Goal: Communication & Community: Answer question/provide support

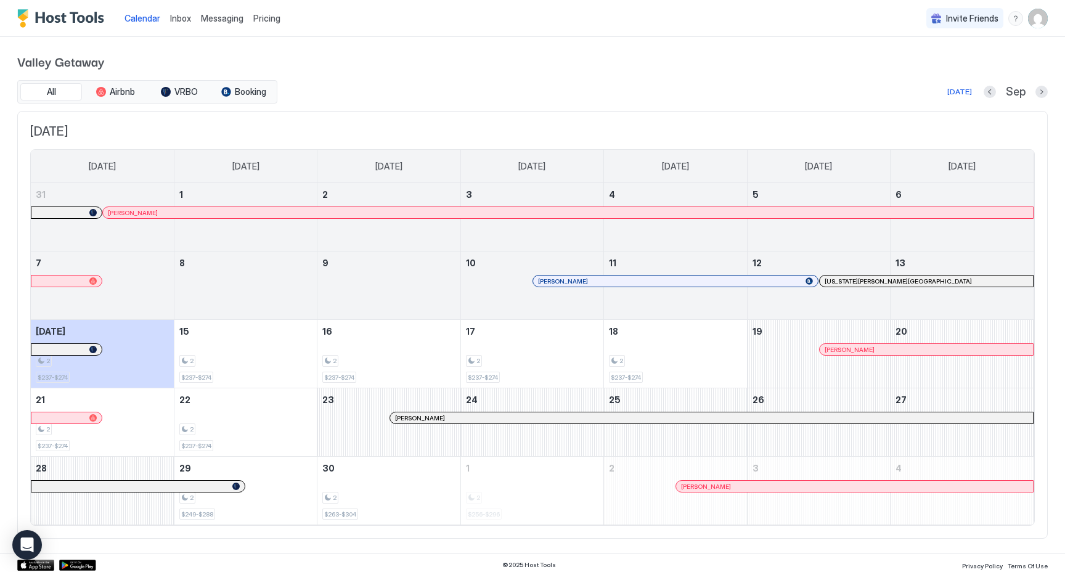
click at [182, 18] on span "Inbox" at bounding box center [180, 18] width 21 height 10
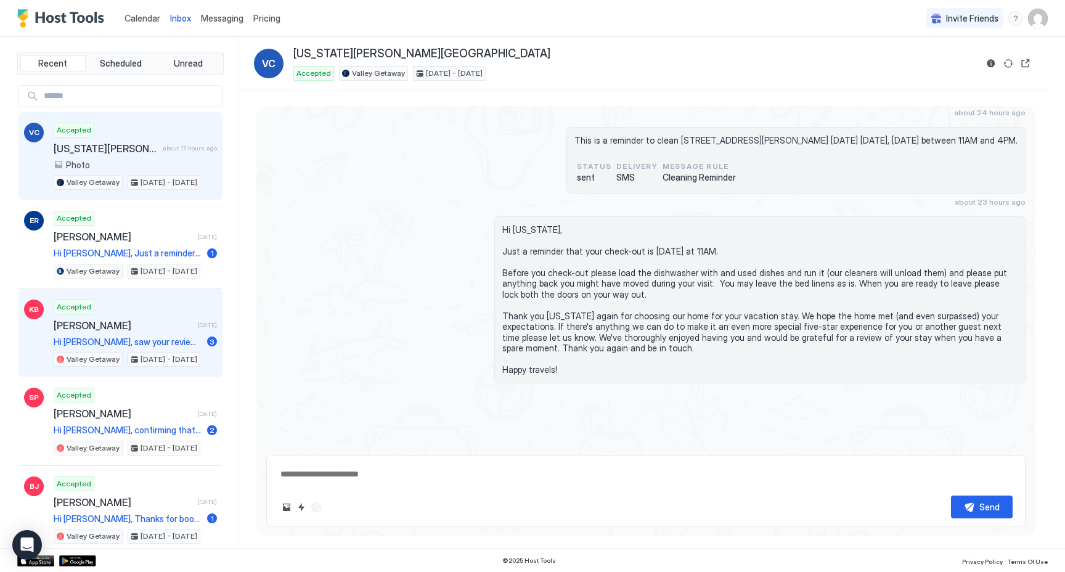
scroll to position [2246, 0]
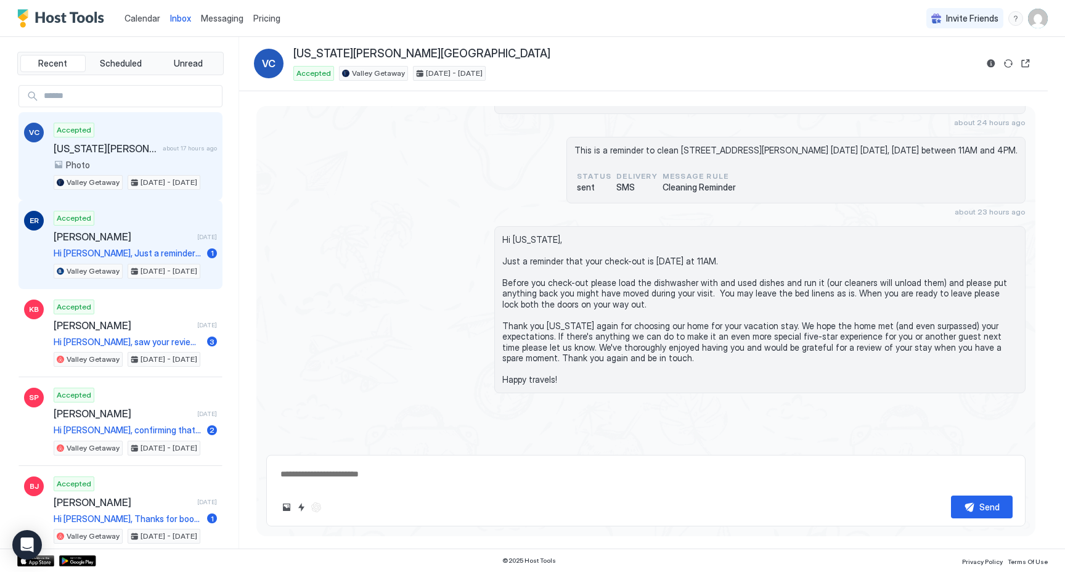
click at [179, 243] on div "Accepted [PERSON_NAME] [DATE] Hi [PERSON_NAME], Just a reminder that your check…" at bounding box center [135, 245] width 163 height 68
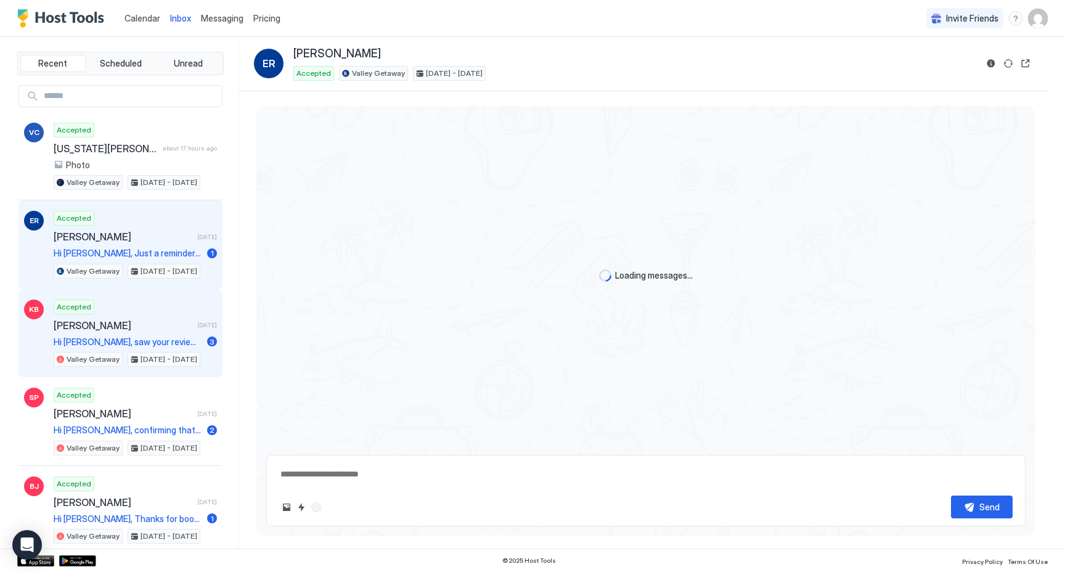
scroll to position [1090, 0]
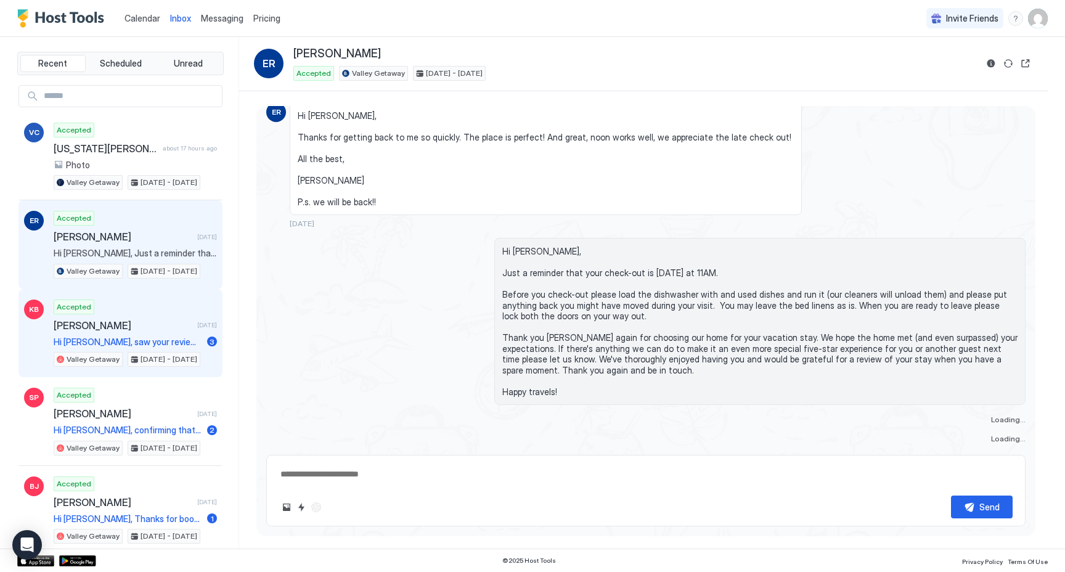
click at [160, 325] on span "[PERSON_NAME]" at bounding box center [123, 325] width 139 height 12
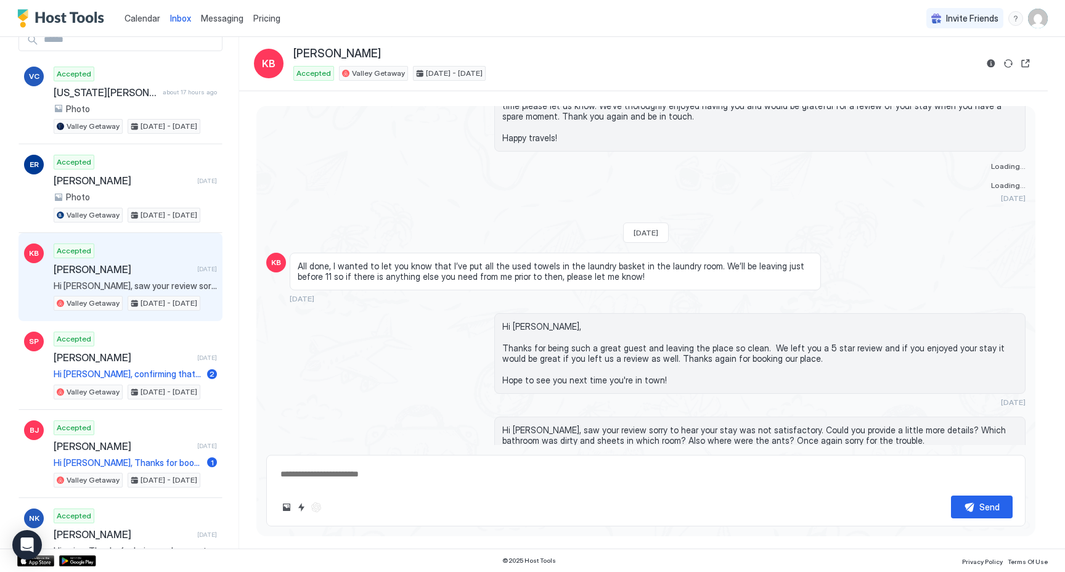
scroll to position [78, 0]
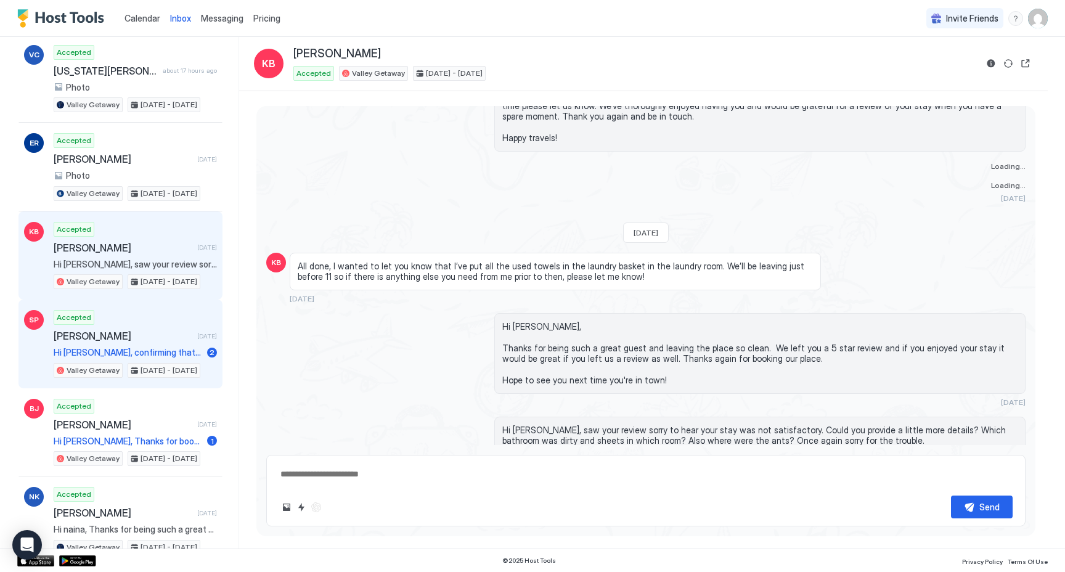
click at [157, 327] on div "Accepted [PERSON_NAME] [DATE] Hi [PERSON_NAME], confirming that the gate can fi…" at bounding box center [135, 344] width 163 height 68
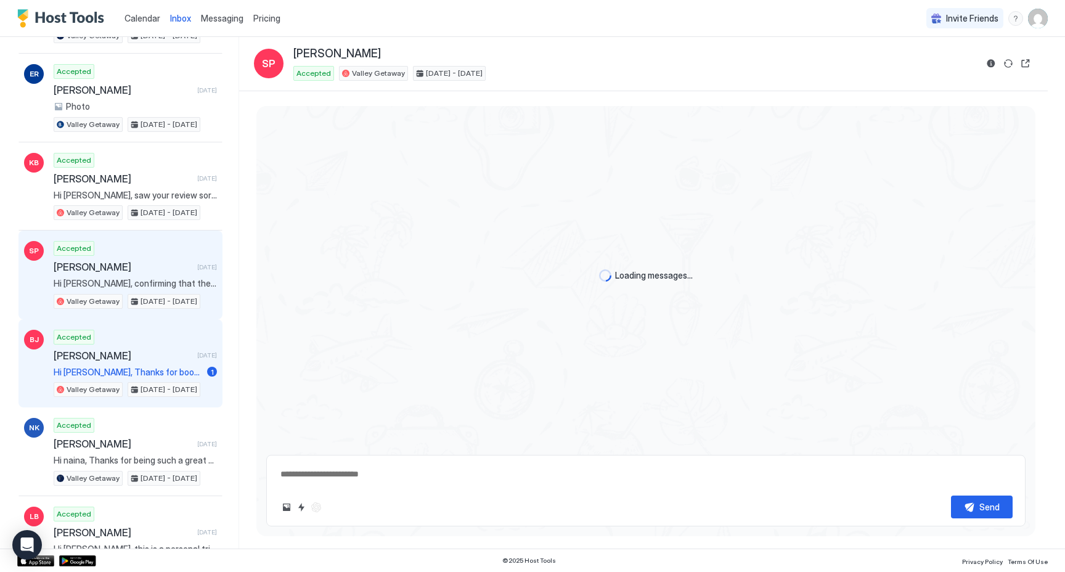
scroll to position [477, 0]
click at [142, 362] on div "Accepted [PERSON_NAME] [DATE] Hi [PERSON_NAME], Thanks for booking our place. I…" at bounding box center [135, 364] width 163 height 68
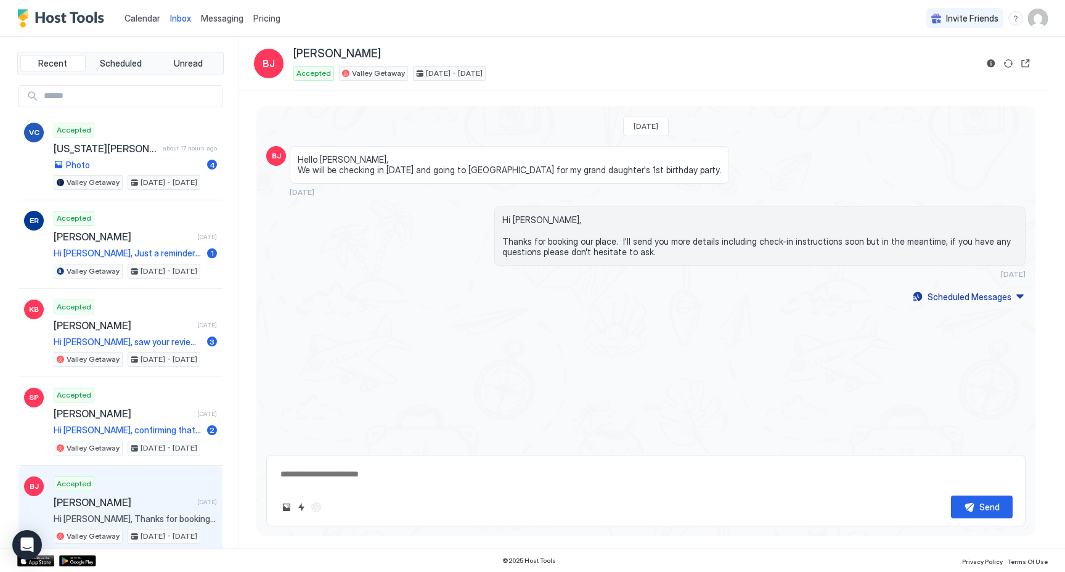
type textarea "*"
